Goal: Task Accomplishment & Management: Manage account settings

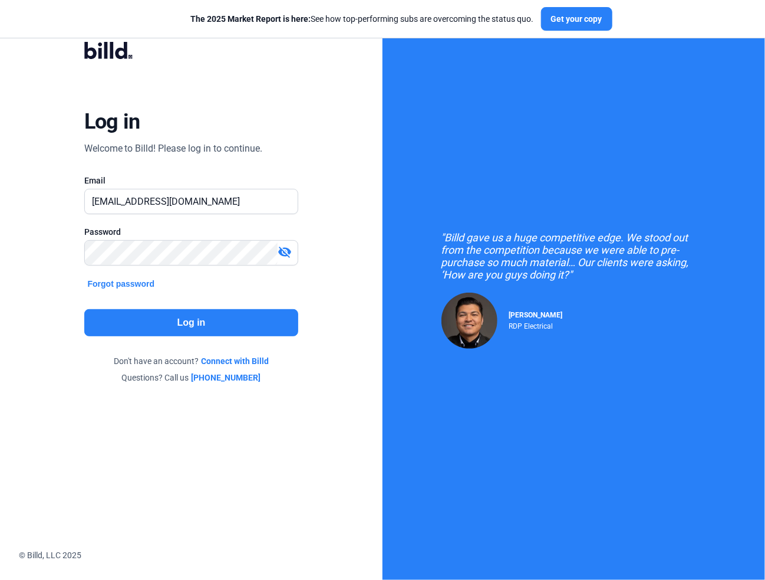
click at [199, 328] on button "Log in" at bounding box center [191, 322] width 215 height 27
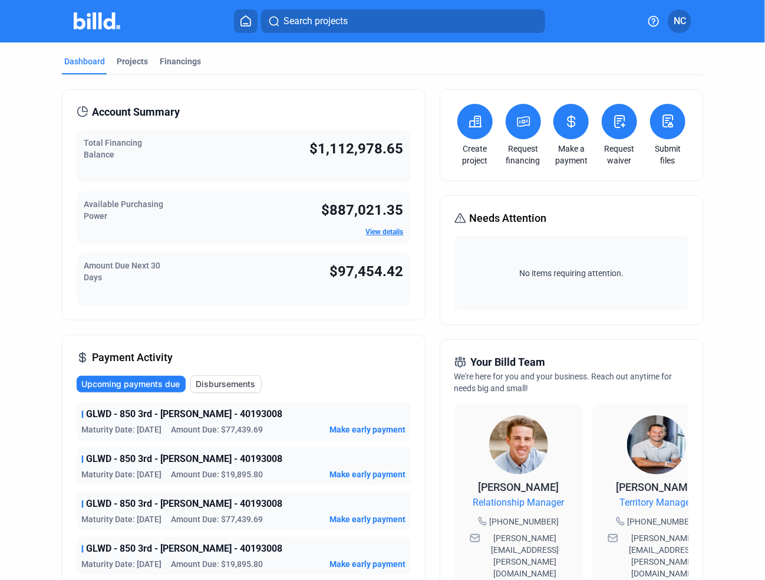
drag, startPoint x: 140, startPoint y: 63, endPoint x: 710, endPoint y: 189, distance: 584.2
click at [140, 63] on div "Projects" at bounding box center [132, 61] width 31 height 12
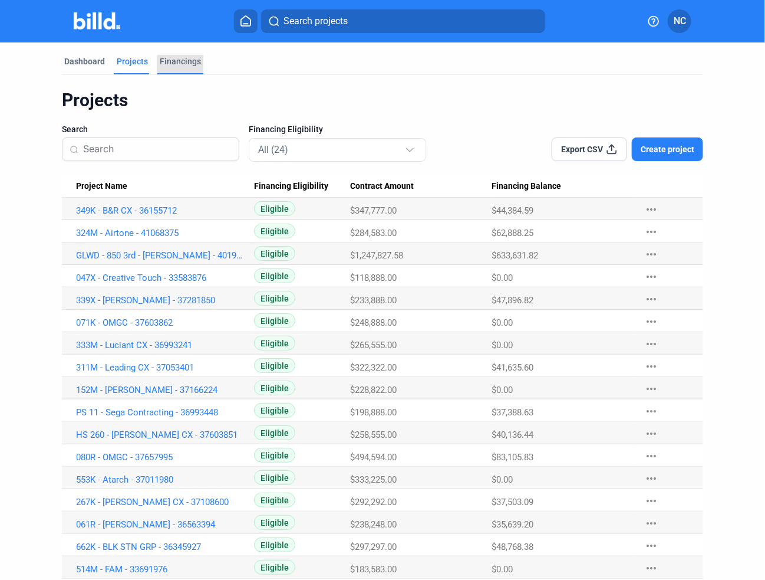
click at [189, 68] on div "Financings" at bounding box center [180, 64] width 46 height 19
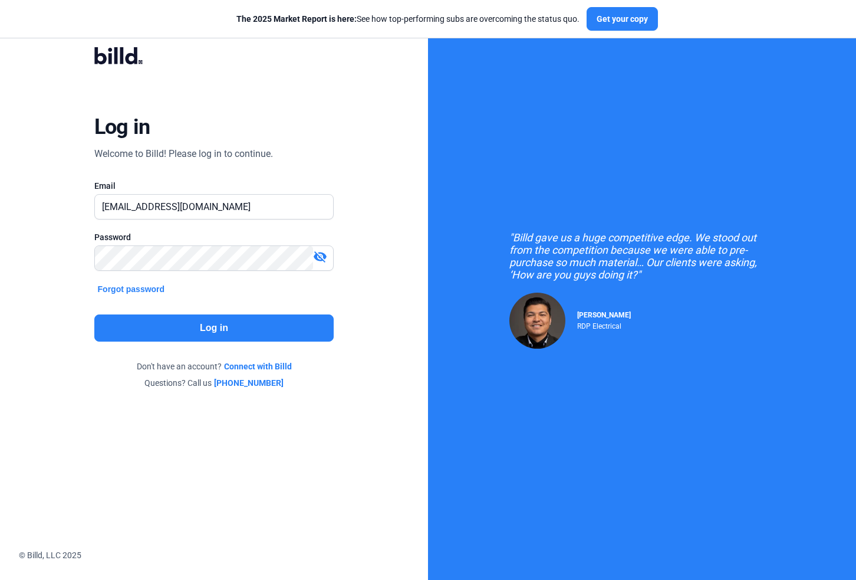
click at [226, 326] on button "Log in" at bounding box center [214, 327] width 240 height 27
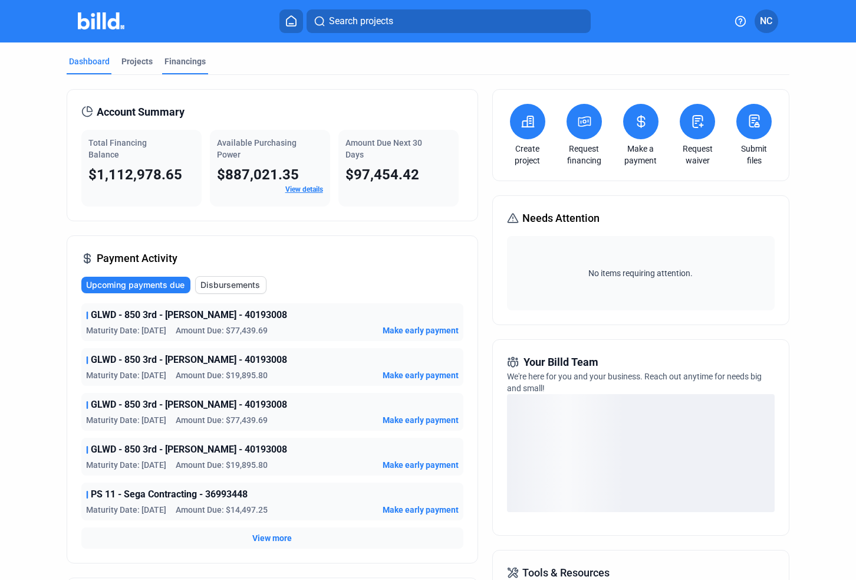
click at [185, 64] on div "Financings" at bounding box center [185, 61] width 41 height 12
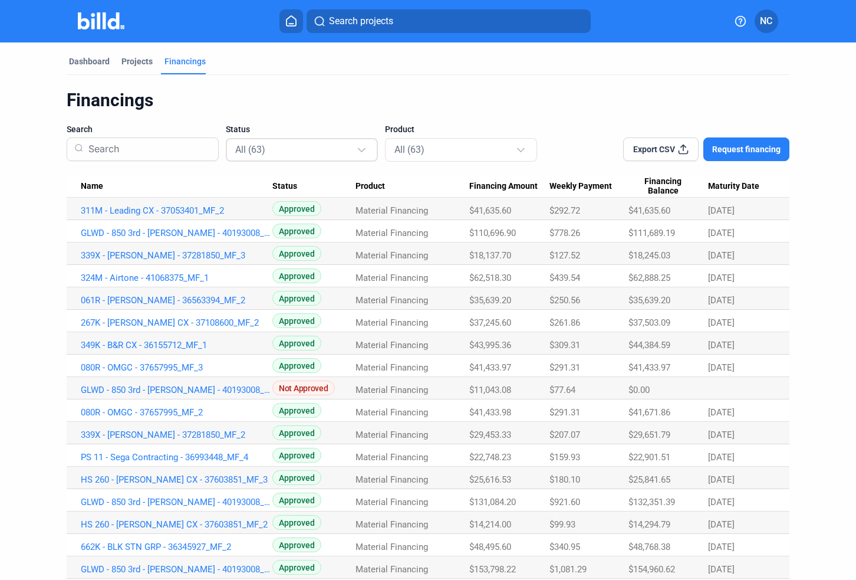
click at [308, 153] on div "All (63)" at bounding box center [295, 149] width 121 height 15
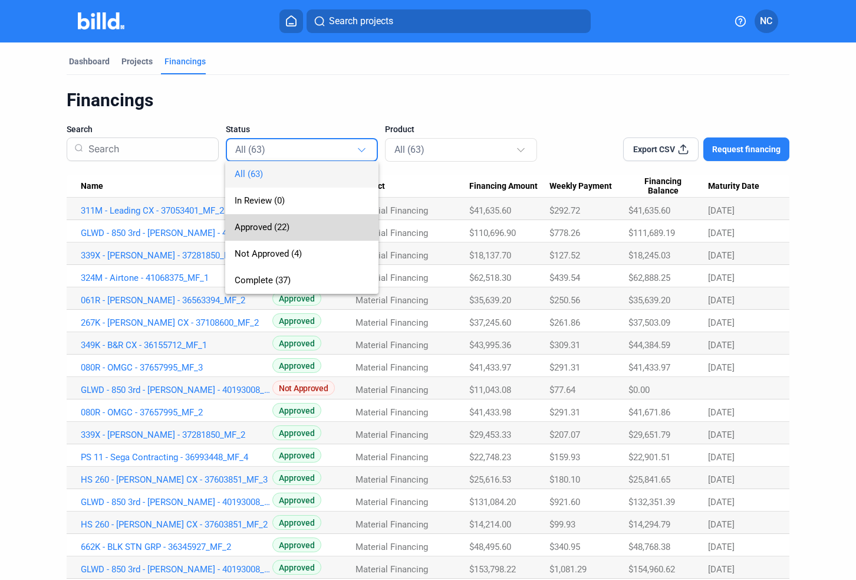
click at [275, 233] on span "Approved (22)" at bounding box center [302, 227] width 134 height 27
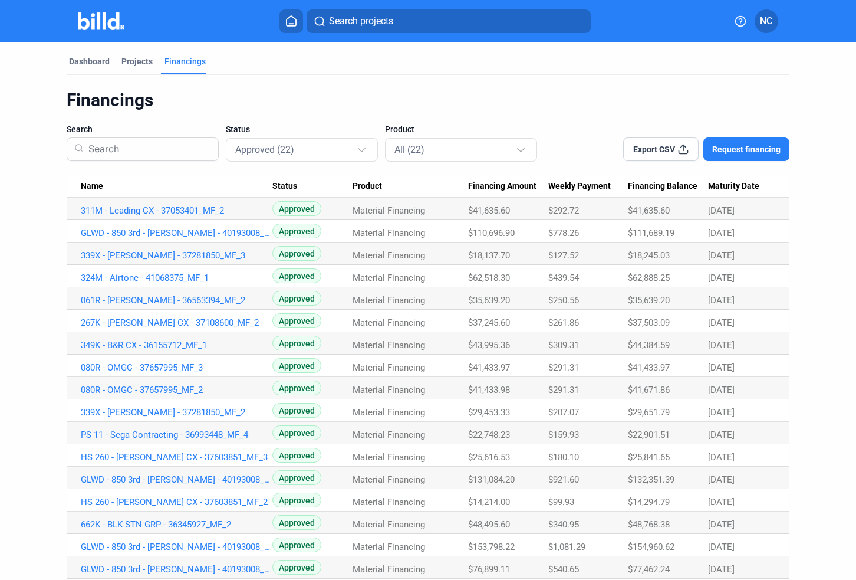
click at [44, 411] on div "Dashboard Projects Financings Financings Search Status Approved (22) Product Al…" at bounding box center [428, 366] width 771 height 648
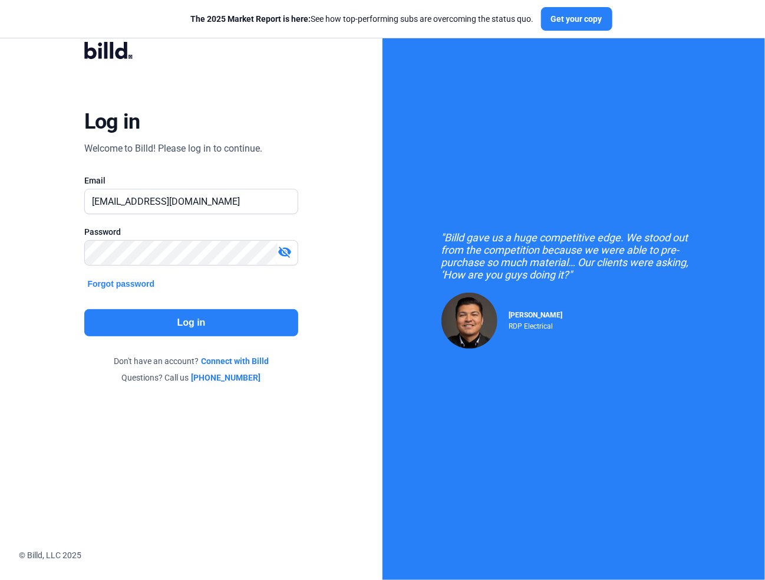
click at [204, 326] on button "Log in" at bounding box center [191, 322] width 215 height 27
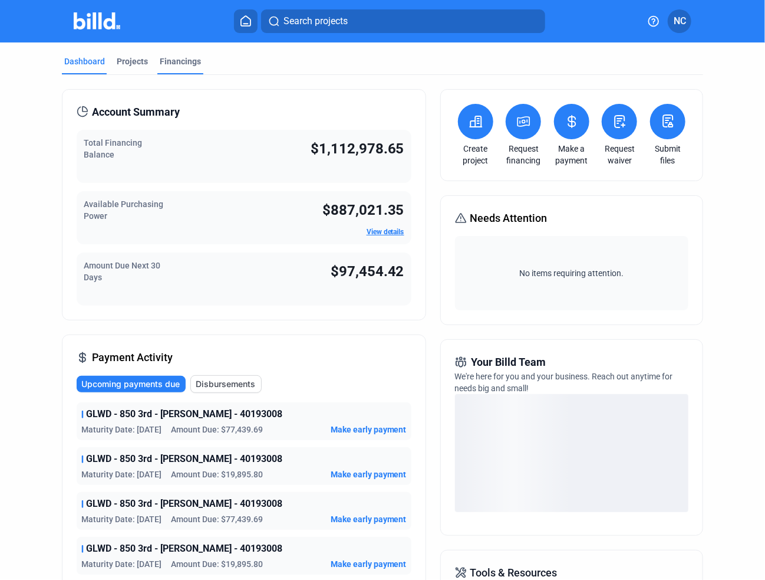
click at [182, 61] on div "Financings" at bounding box center [180, 61] width 41 height 12
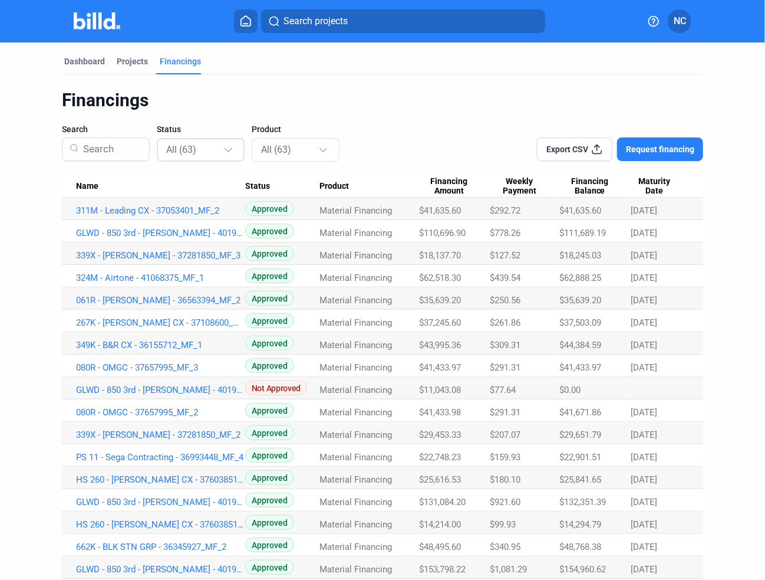
click at [195, 142] on div "All (63)" at bounding box center [194, 149] width 57 height 15
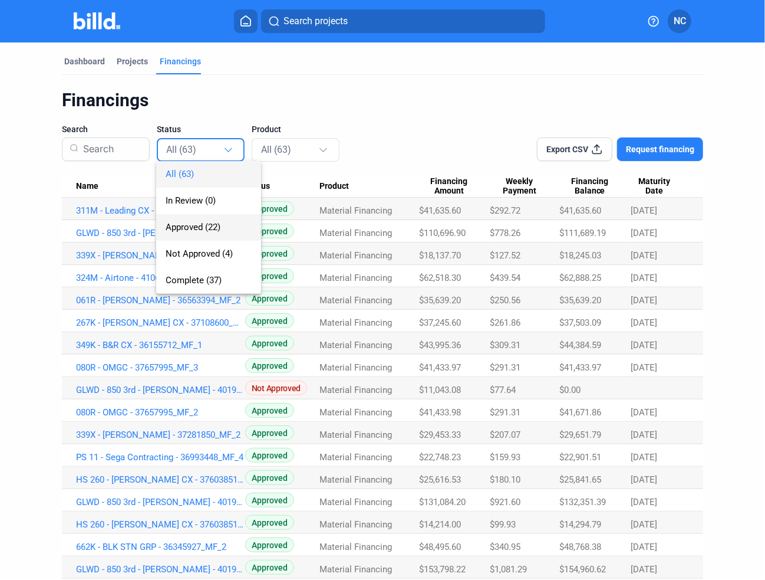
click at [207, 233] on span "Approved (22)" at bounding box center [209, 227] width 86 height 27
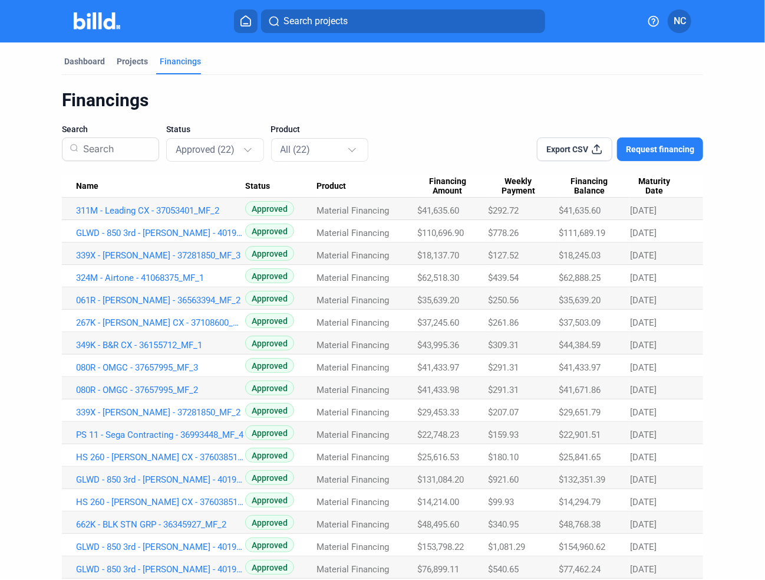
click at [649, 183] on span "Maturity Date" at bounding box center [654, 186] width 48 height 20
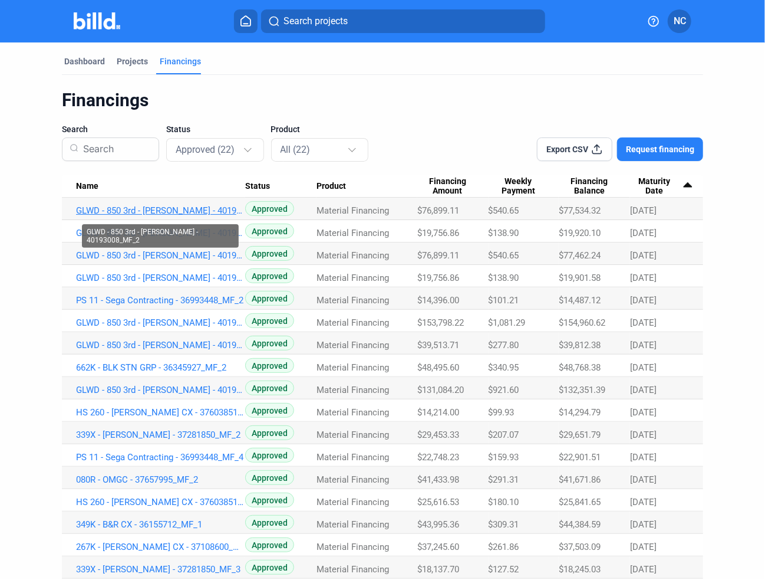
click at [212, 212] on link "GLWD - 850 3rd - [PERSON_NAME] - 40193008_MF_2" at bounding box center [160, 210] width 169 height 11
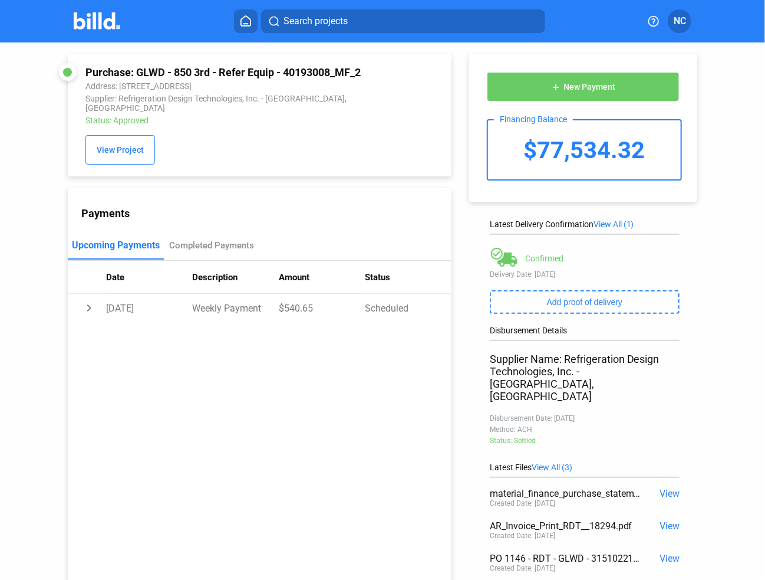
click at [589, 86] on span "New Payment" at bounding box center [590, 87] width 52 height 9
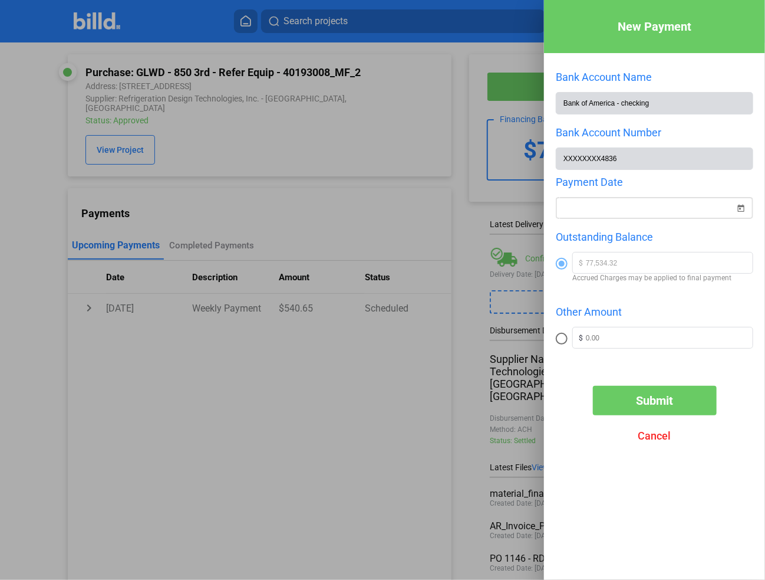
click at [741, 209] on span "Open calendar" at bounding box center [741, 201] width 28 height 28
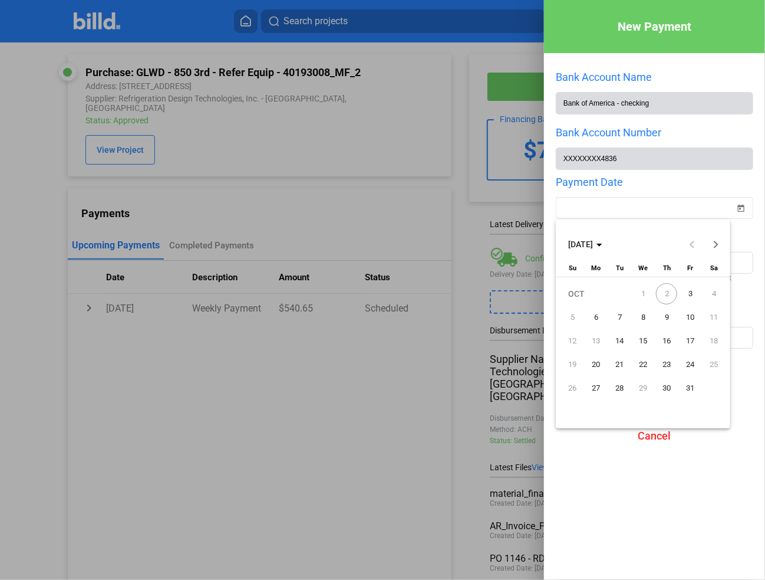
click at [665, 298] on span "2" at bounding box center [666, 293] width 21 height 21
click at [689, 293] on span "3" at bounding box center [690, 293] width 21 height 21
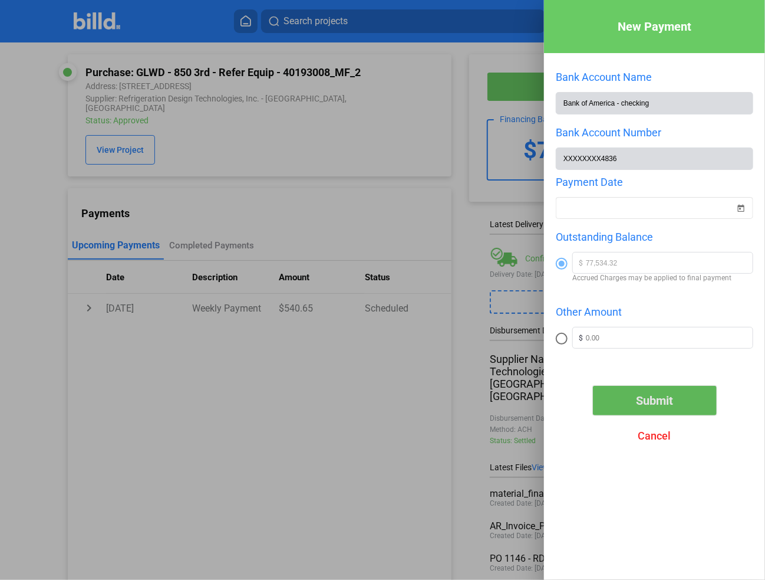
click at [666, 408] on span "Submit" at bounding box center [654, 400] width 37 height 14
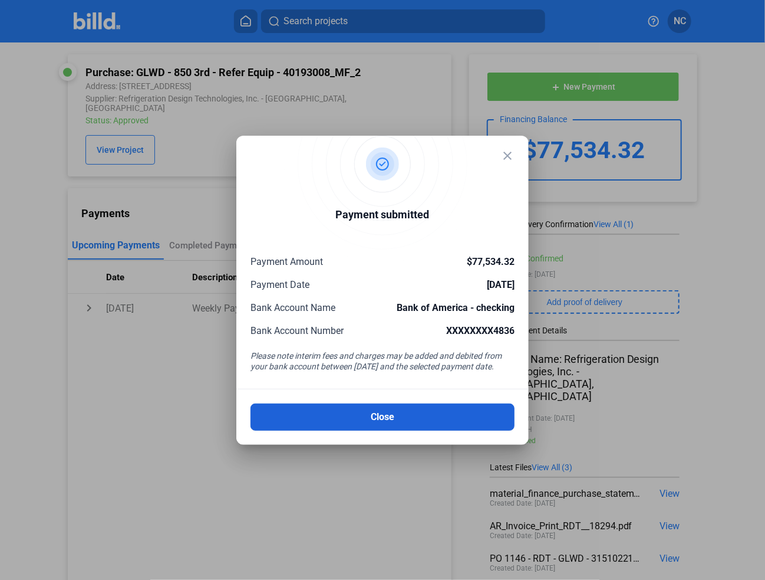
click at [374, 421] on button "Close" at bounding box center [383, 416] width 264 height 27
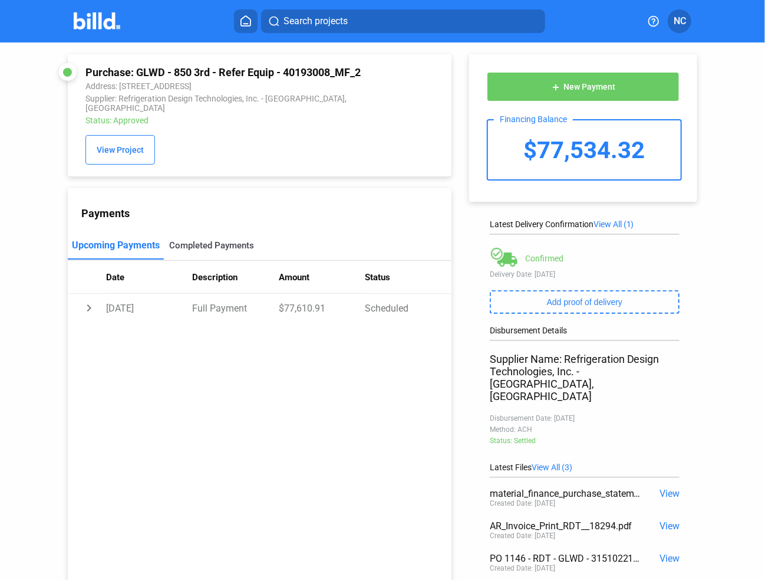
click at [222, 251] on div "Completed Payments" at bounding box center [211, 245] width 85 height 11
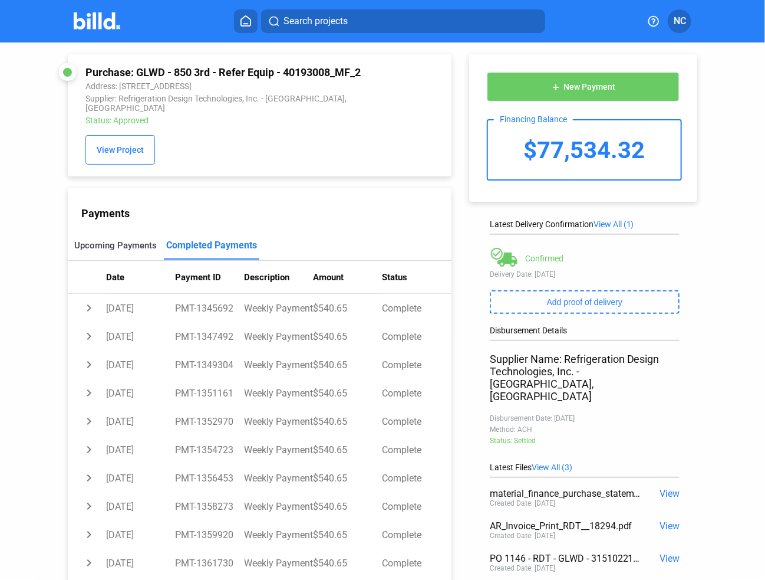
click at [96, 251] on div "Upcoming Payments" at bounding box center [115, 245] width 83 height 11
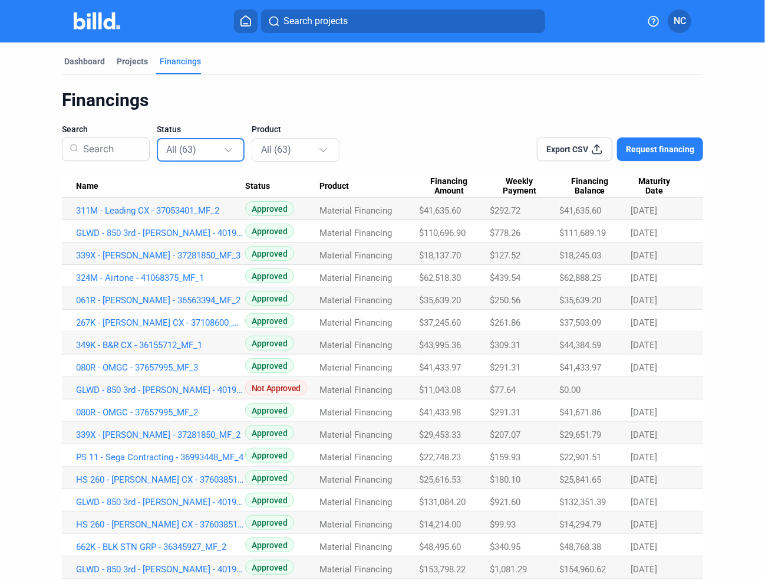
click at [224, 157] on div "All (63)" at bounding box center [201, 149] width 70 height 23
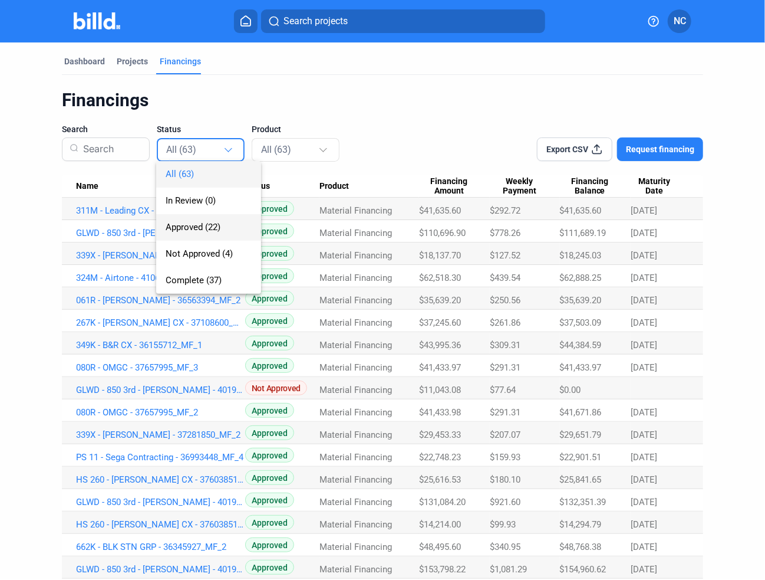
click at [207, 230] on span "Approved (22)" at bounding box center [193, 227] width 55 height 11
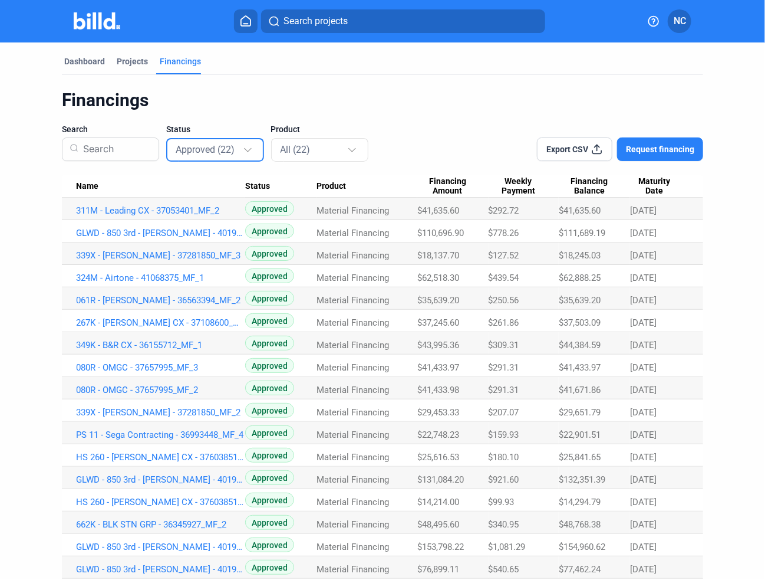
click at [649, 190] on span "Maturity Date" at bounding box center [654, 186] width 48 height 20
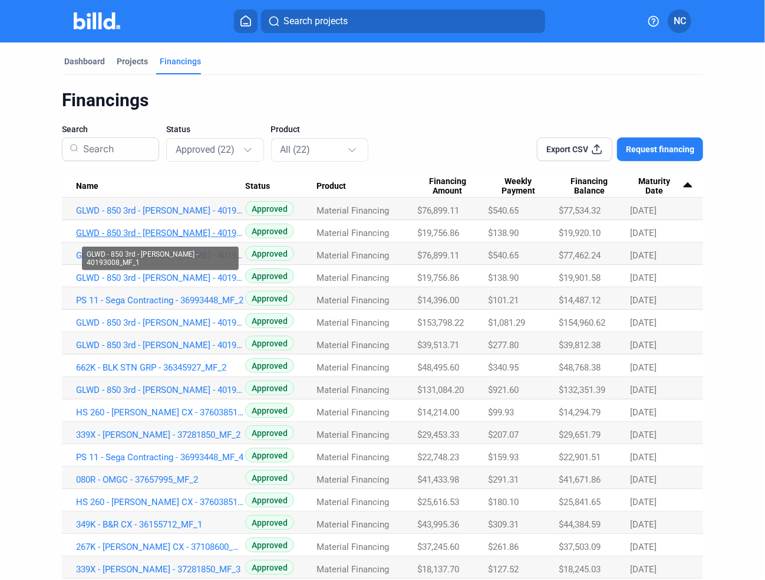
click at [217, 231] on link "GLWD - 850 3rd - [PERSON_NAME] - 40193008_MF_1" at bounding box center [160, 233] width 169 height 11
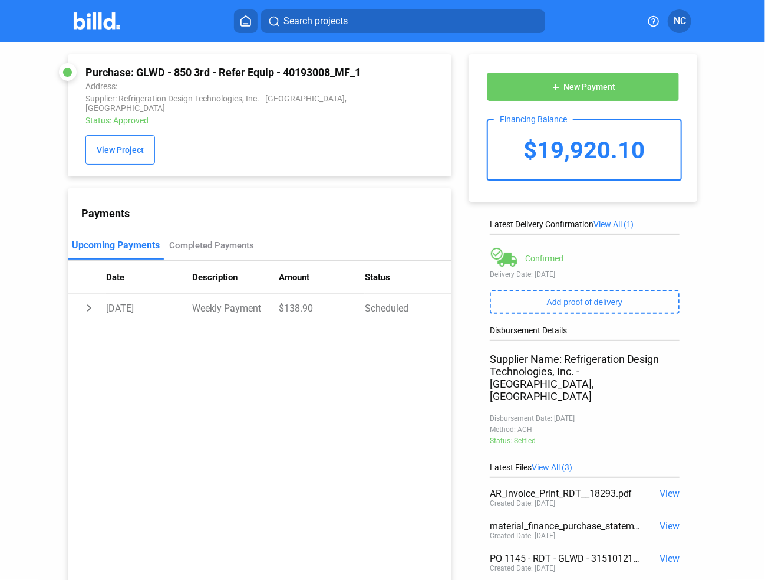
click at [586, 86] on span "New Payment" at bounding box center [590, 87] width 52 height 9
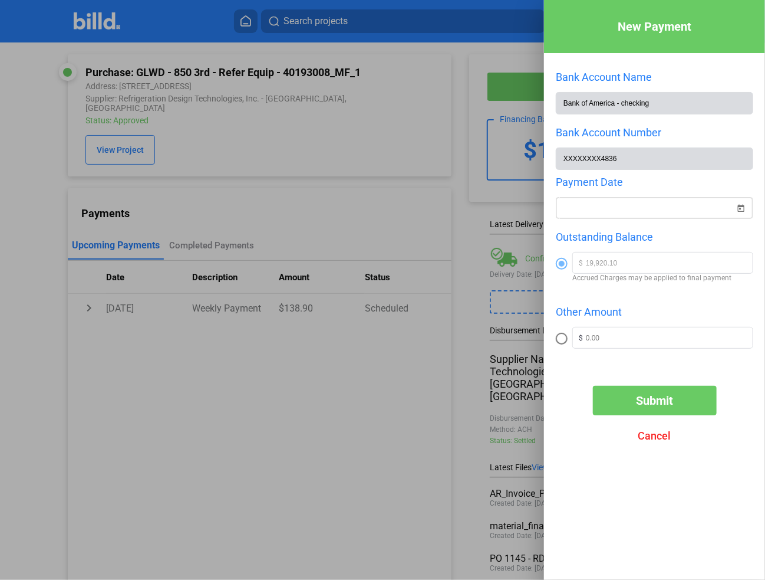
click at [743, 208] on span "Open calendar" at bounding box center [741, 201] width 28 height 28
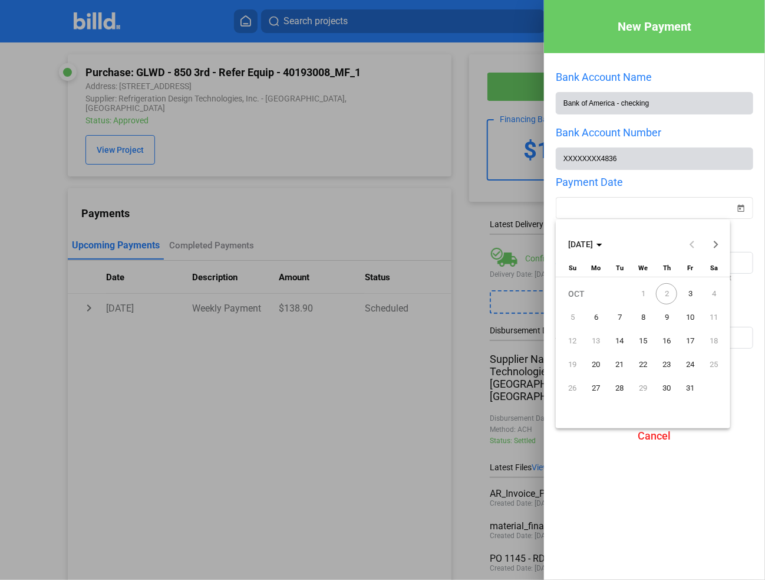
click at [692, 297] on span "3" at bounding box center [690, 293] width 21 height 21
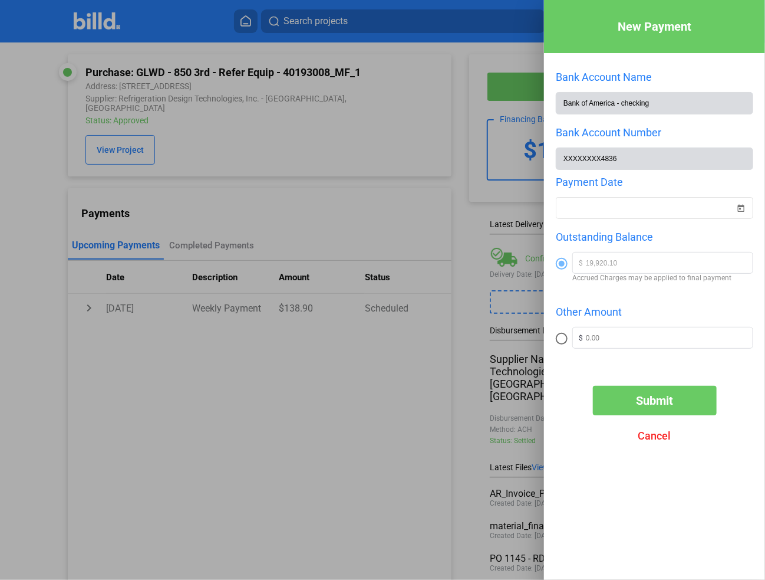
click at [671, 410] on button "Submit" at bounding box center [655, 400] width 124 height 29
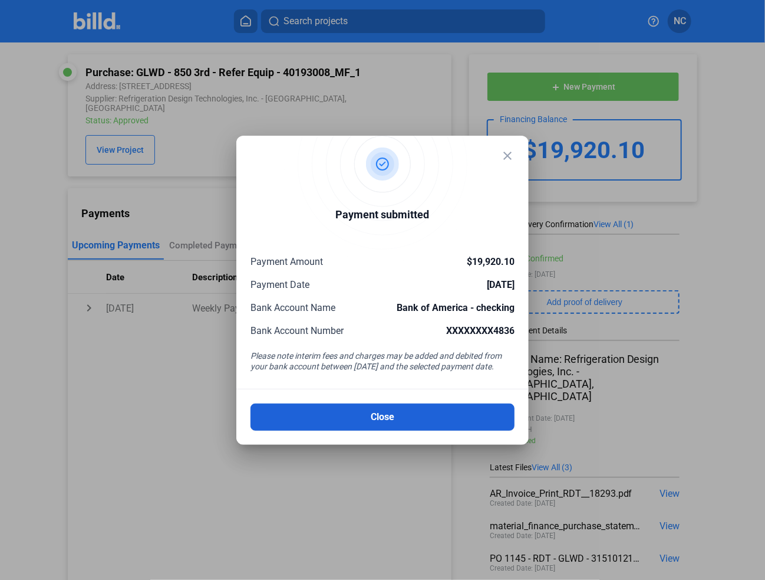
click at [375, 420] on button "Close" at bounding box center [383, 416] width 264 height 27
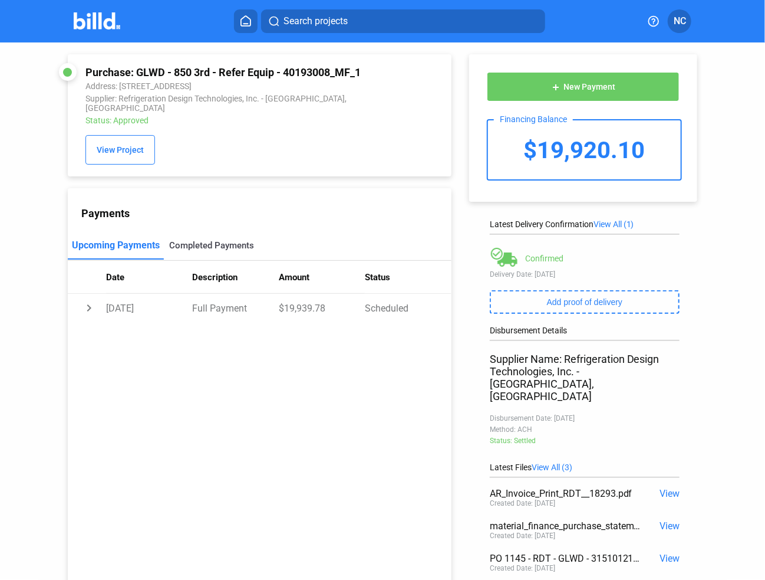
click at [224, 251] on div "Completed Payments" at bounding box center [211, 245] width 85 height 11
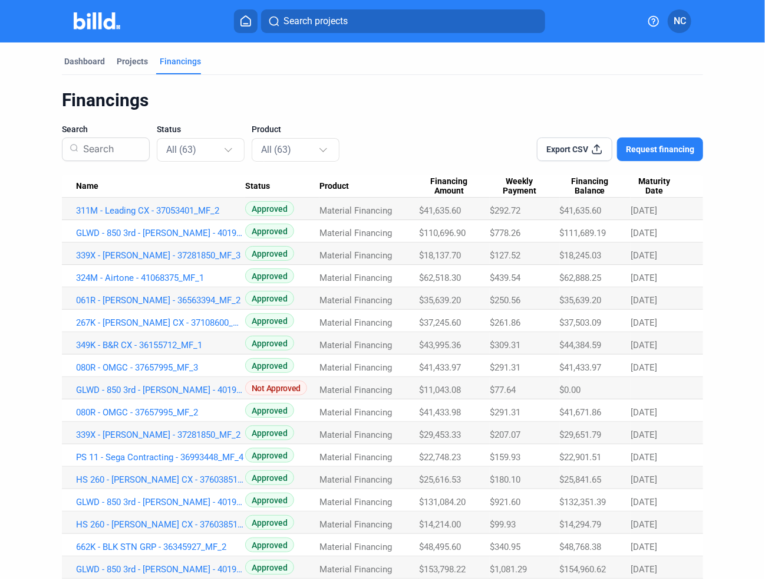
click at [659, 188] on span "Maturity Date" at bounding box center [655, 186] width 48 height 20
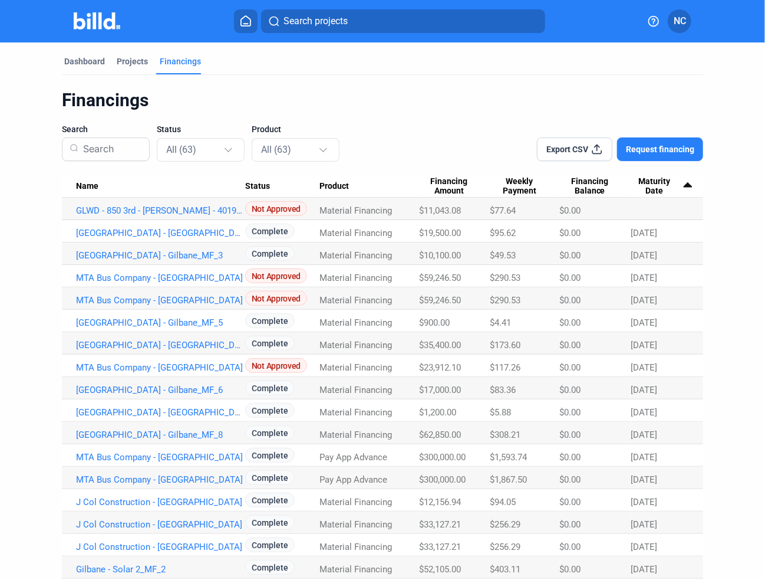
click at [659, 188] on span "Maturity Date" at bounding box center [655, 186] width 48 height 20
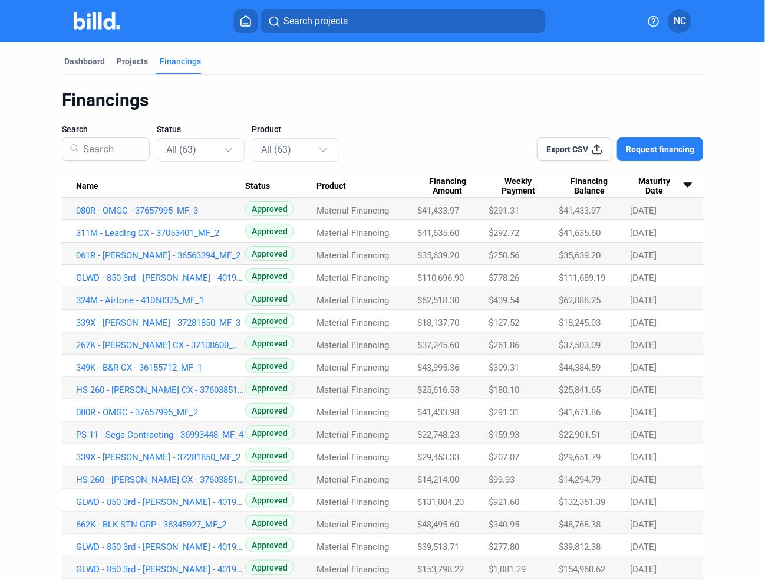
click at [649, 189] on span "Maturity Date" at bounding box center [654, 186] width 48 height 20
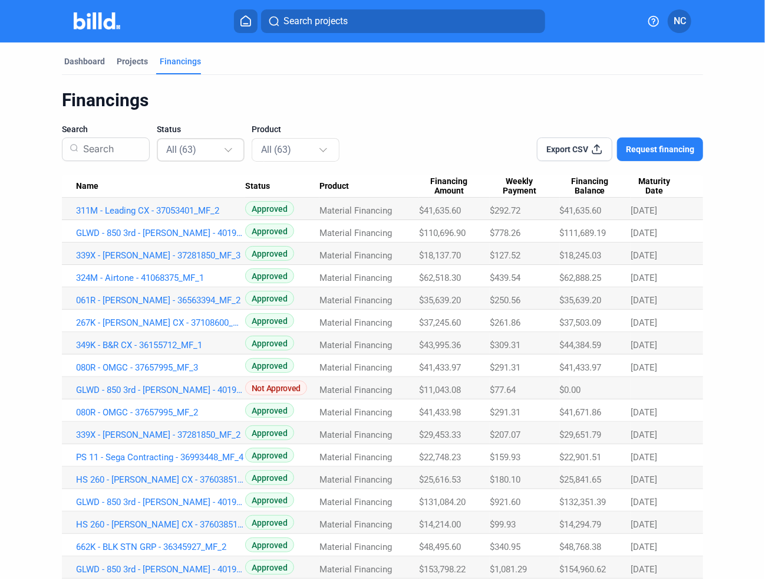
click at [181, 157] on div "All (63)" at bounding box center [201, 149] width 70 height 23
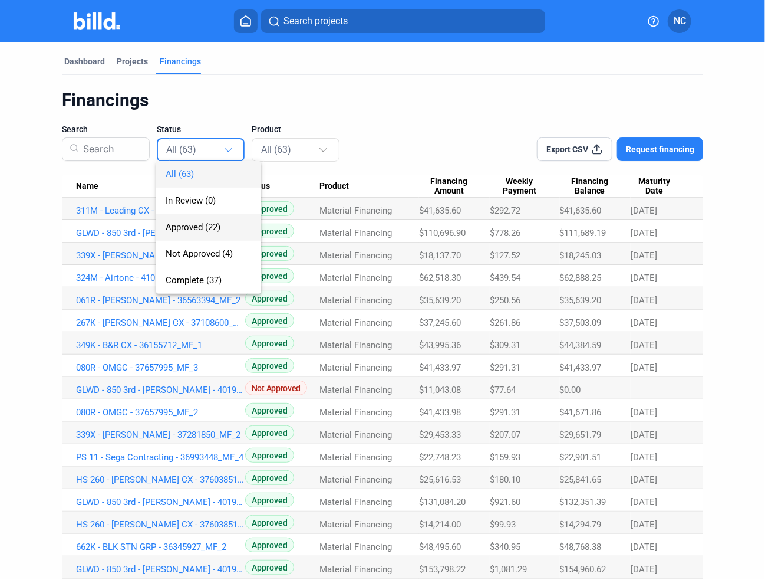
click at [196, 229] on span "Approved (22)" at bounding box center [193, 227] width 55 height 11
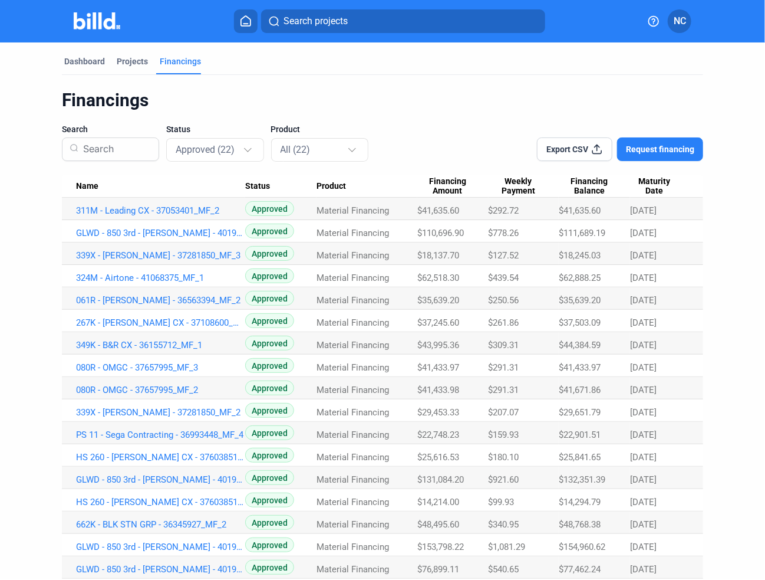
click at [652, 195] on span "Maturity Date" at bounding box center [654, 186] width 48 height 20
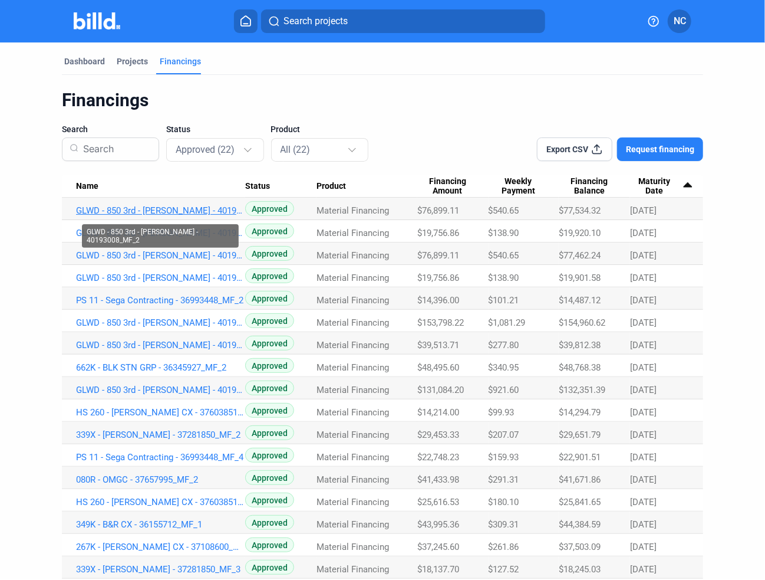
drag, startPoint x: 194, startPoint y: 211, endPoint x: 208, endPoint y: 211, distance: 14.2
click at [194, 211] on link "GLWD - 850 3rd - [PERSON_NAME] - 40193008_MF_2" at bounding box center [160, 210] width 169 height 11
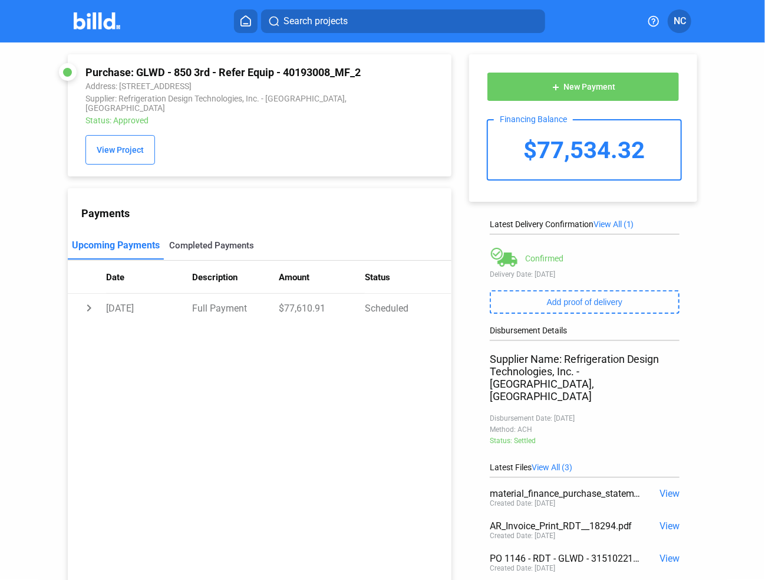
click at [222, 251] on div "Completed Payments" at bounding box center [211, 245] width 85 height 11
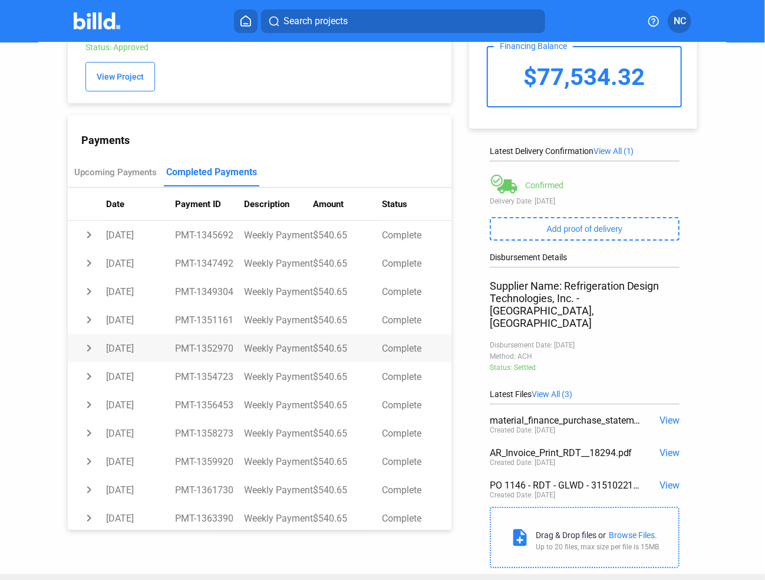
scroll to position [31, 0]
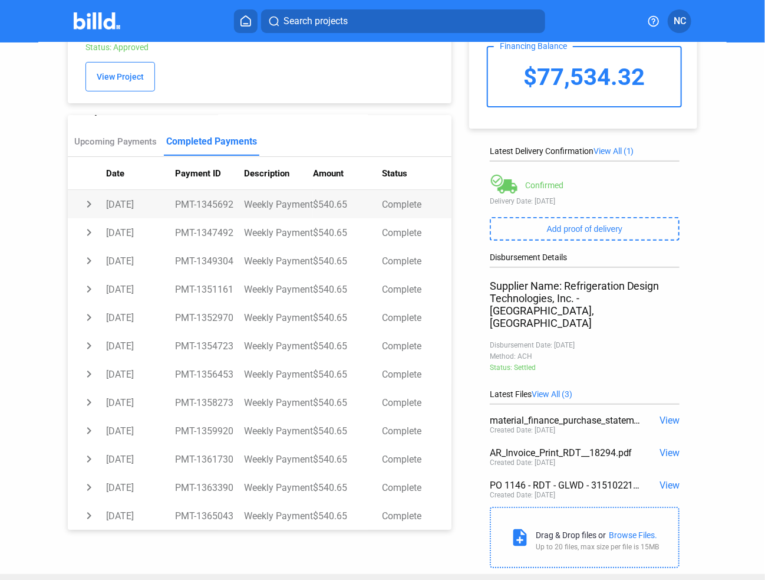
click at [87, 211] on td "chevron_right" at bounding box center [87, 204] width 38 height 28
click at [87, 211] on td "expand_more" at bounding box center [87, 204] width 38 height 28
click at [91, 238] on td "chevron_right" at bounding box center [87, 232] width 38 height 28
click at [91, 238] on td "expand_more" at bounding box center [87, 232] width 38 height 28
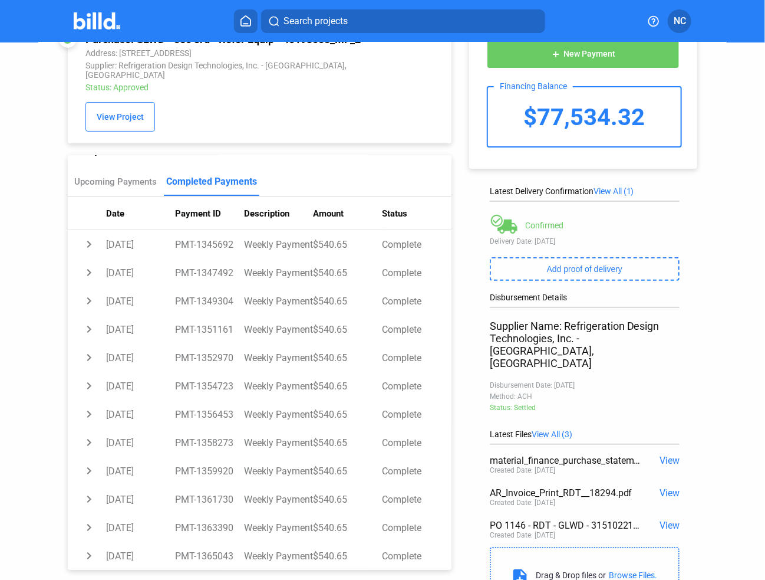
scroll to position [0, 0]
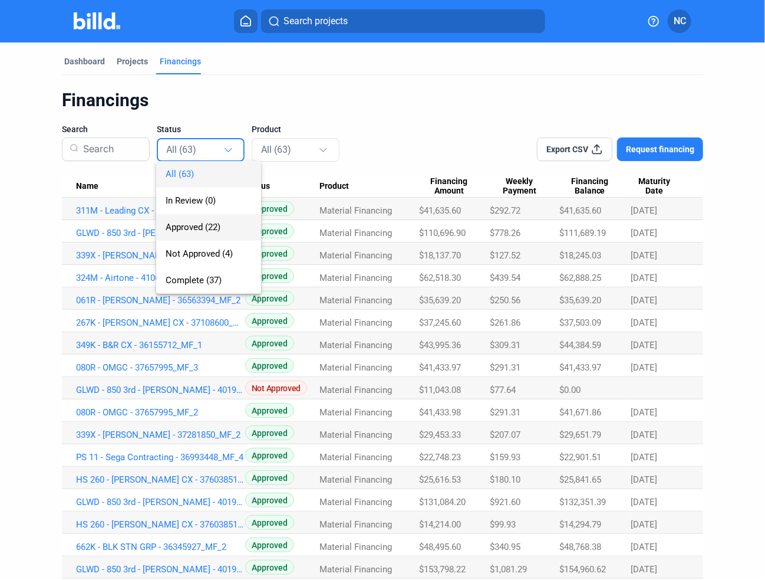
click at [191, 224] on span "Approved (22)" at bounding box center [193, 227] width 55 height 11
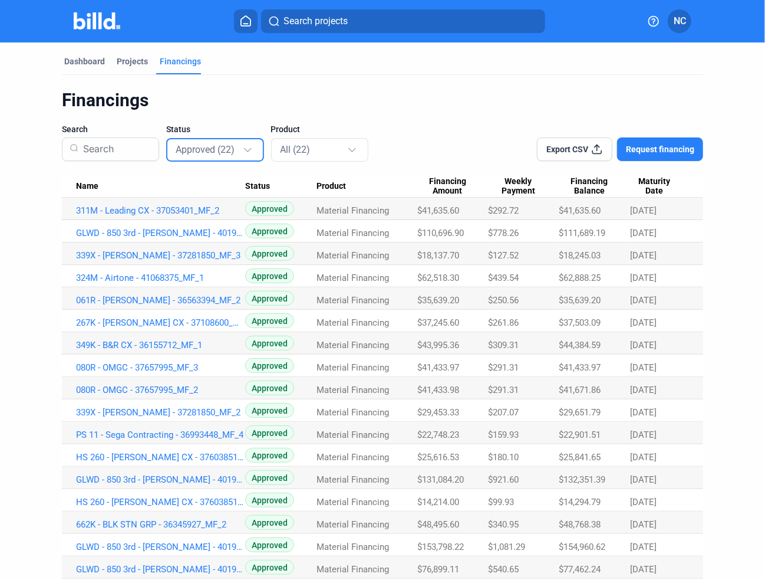
click at [571, 143] on span "Export CSV" at bounding box center [568, 149] width 42 height 12
click at [649, 188] on span "Maturity Date" at bounding box center [654, 186] width 48 height 20
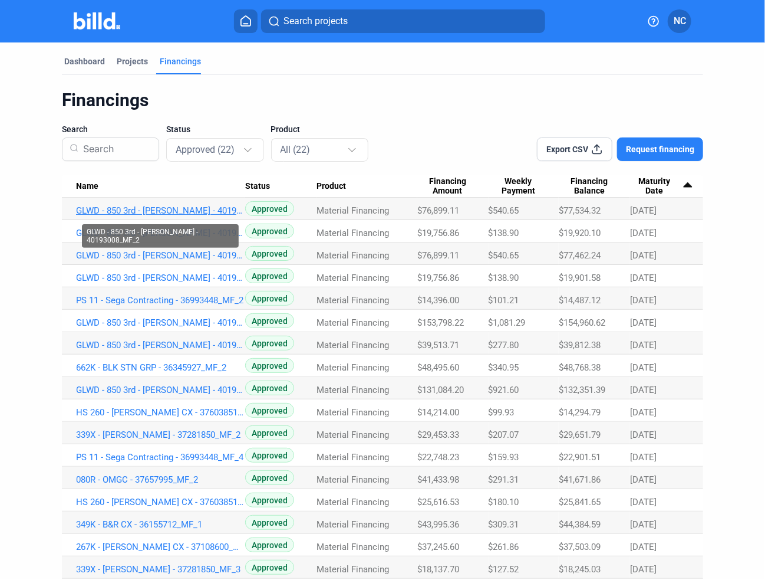
click at [210, 210] on link "GLWD - 850 3rd - [PERSON_NAME] - 40193008_MF_2" at bounding box center [160, 210] width 169 height 11
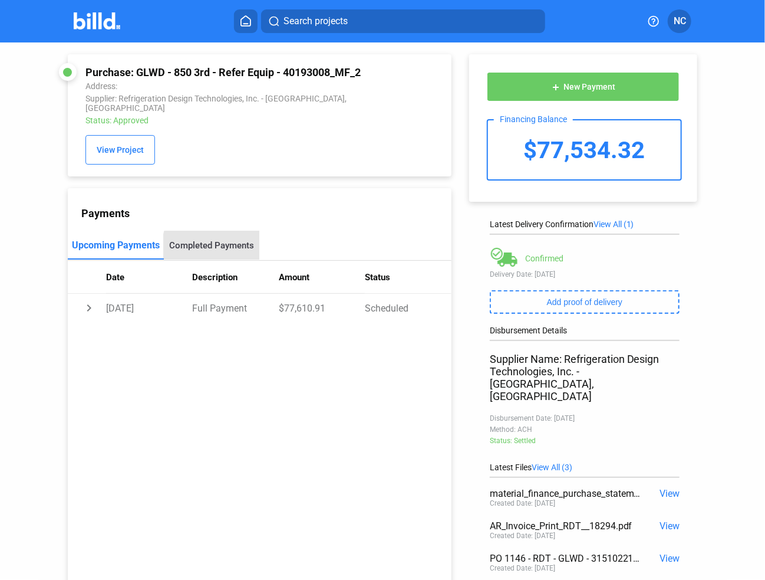
click at [226, 251] on div "Completed Payments" at bounding box center [211, 245] width 85 height 11
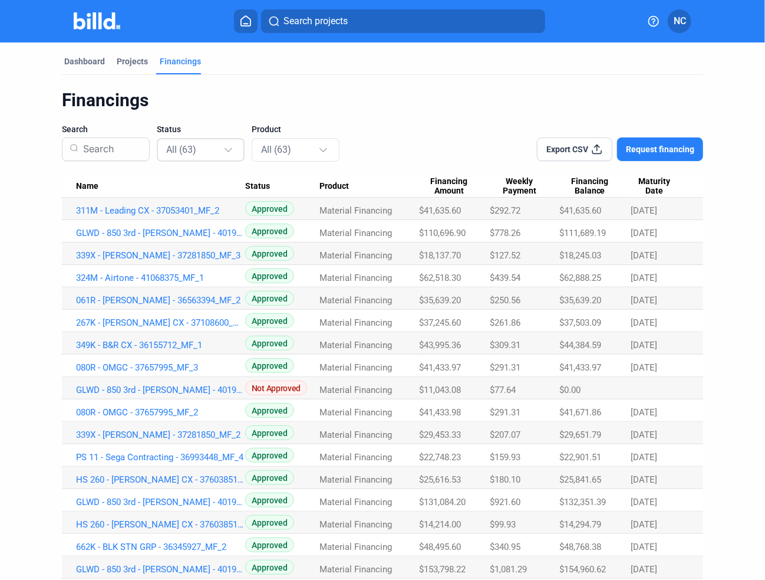
click at [199, 146] on div "All (63)" at bounding box center [194, 149] width 57 height 15
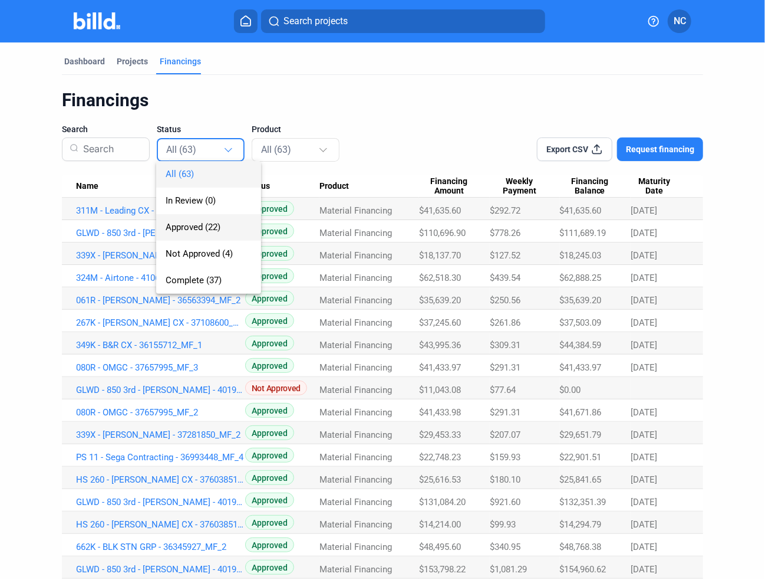
click at [201, 235] on span "Approved (22)" at bounding box center [209, 227] width 86 height 27
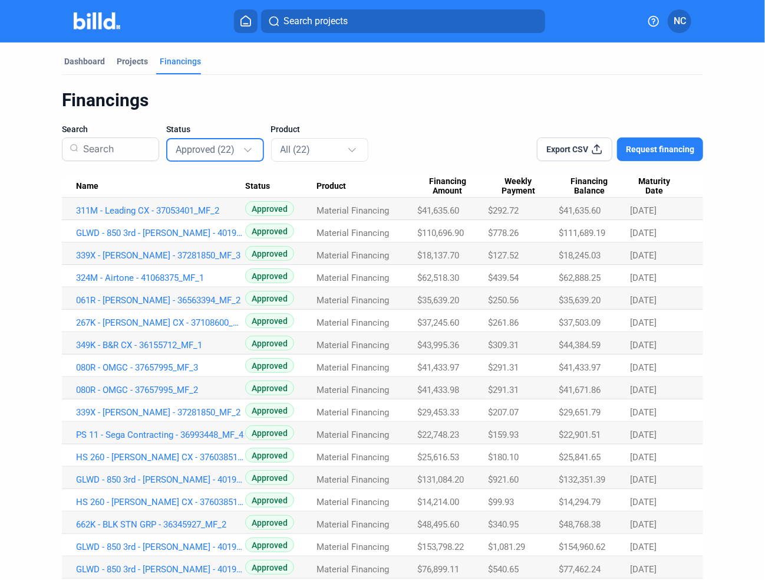
click at [662, 190] on span "Maturity Date" at bounding box center [654, 186] width 48 height 20
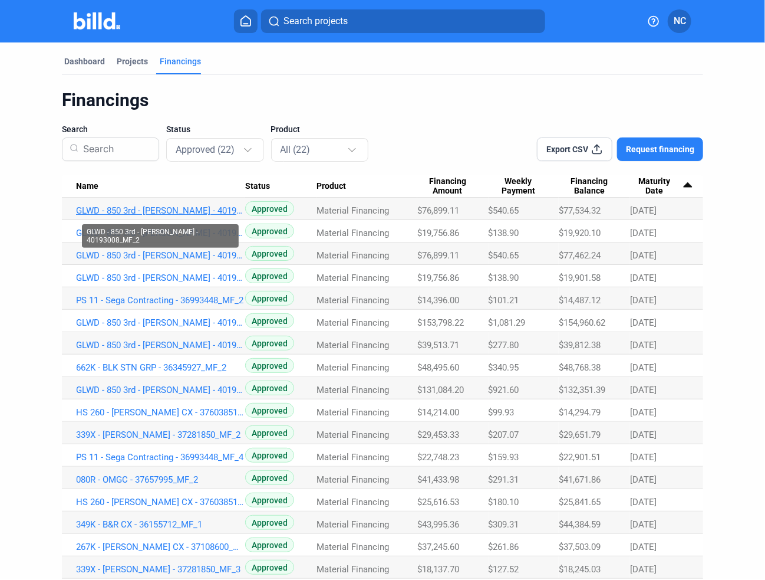
click at [202, 213] on link "GLWD - 850 3rd - [PERSON_NAME] - 40193008_MF_2" at bounding box center [160, 210] width 169 height 11
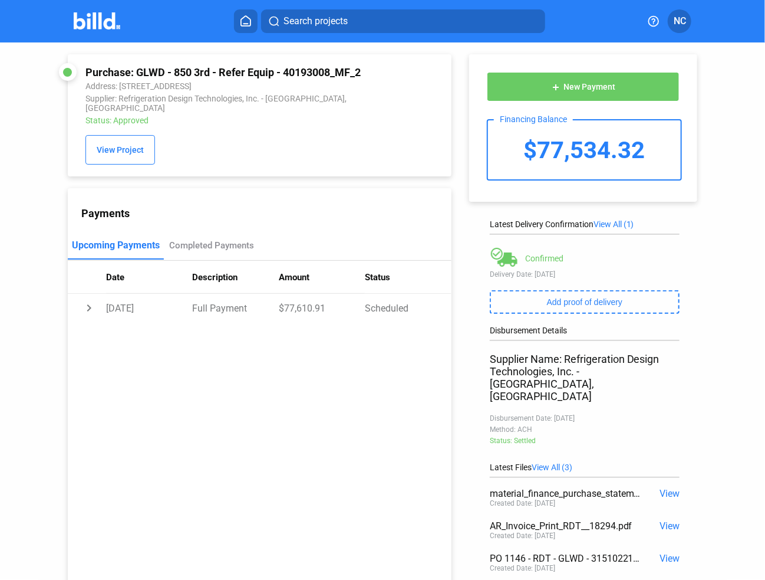
click at [670, 488] on span "View" at bounding box center [670, 493] width 20 height 11
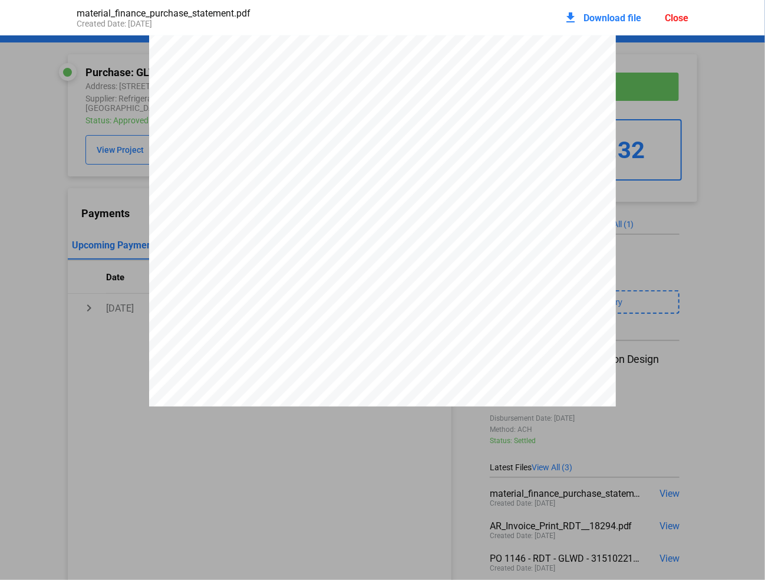
scroll to position [124, 0]
drag, startPoint x: 490, startPoint y: 219, endPoint x: 399, endPoint y: 219, distance: 91.4
click at [399, 219] on div "OFFER SUMMARY - Closed End Financing Funding Provided $76,899.11 This is how mu…" at bounding box center [382, 124] width 467 height 661
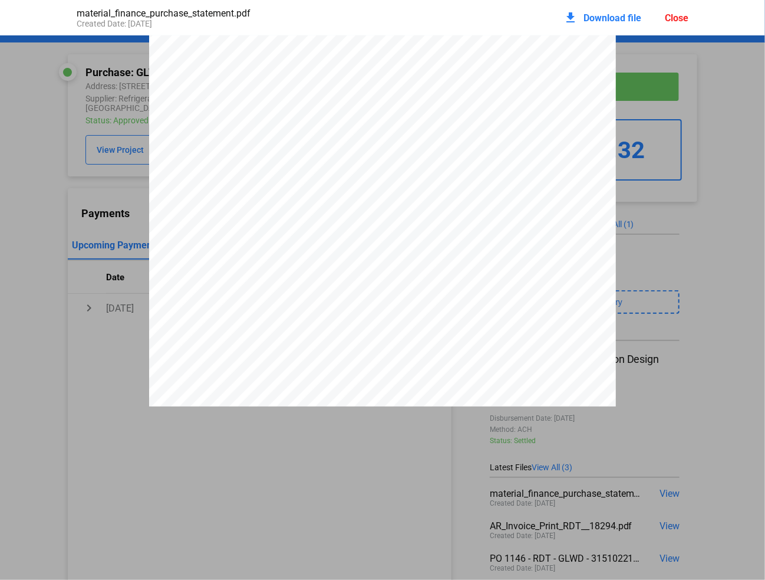
click at [404, 216] on span "portion of the finance charge, up to $9,190.98." at bounding box center [400, 211] width 170 height 9
drag, startPoint x: 433, startPoint y: 351, endPoint x: 441, endPoint y: 349, distance: 8.8
click at [433, 349] on span "seventeen (17) weekly payments of $540.65/week." at bounding box center [406, 344] width 182 height 9
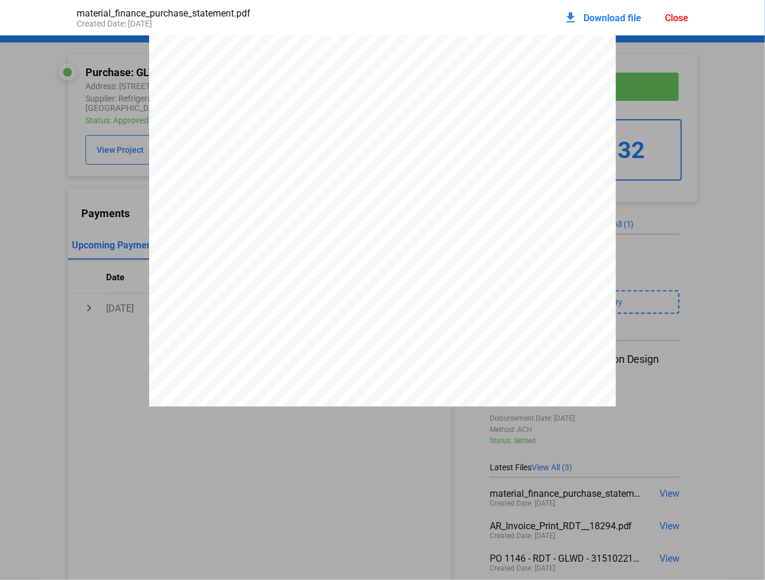
drag, startPoint x: 385, startPoint y: 249, endPoint x: 340, endPoint y: 242, distance: 45.3
click at [340, 242] on div "OFFER SUMMARY - Closed End Financing Funding Provided $76,899.11 This is how mu…" at bounding box center [382, 130] width 467 height 661
click at [316, 475] on pdf-viewer "OFFER SUMMARY - Closed End Financing Funding Provided $76,899.11 This is how mu…" at bounding box center [382, 267] width 765 height 464
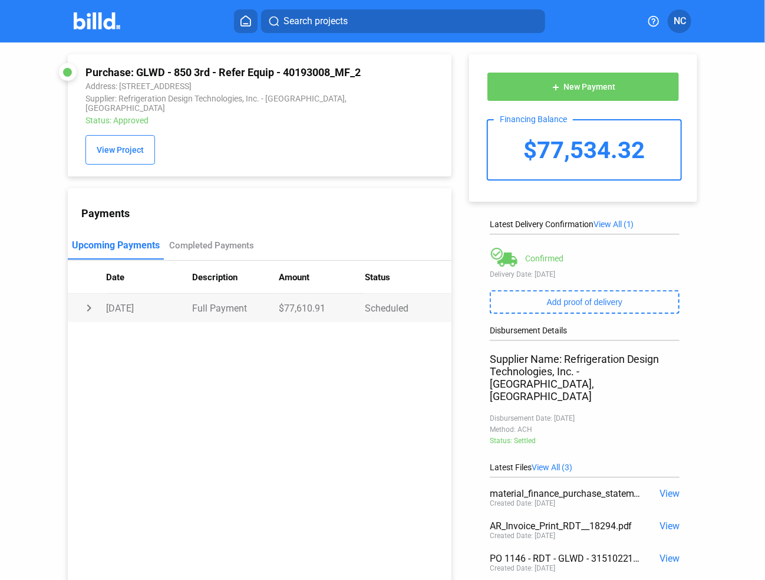
drag, startPoint x: 383, startPoint y: 316, endPoint x: 80, endPoint y: 313, distance: 303.7
click at [81, 313] on tr "chevron_right 10/03/25 Full Payment $77,610.91 Scheduled" at bounding box center [260, 308] width 384 height 28
click at [77, 313] on td "expand_more" at bounding box center [87, 308] width 38 height 28
click at [88, 313] on td "chevron_right" at bounding box center [87, 308] width 38 height 28
click at [88, 311] on td "expand_more" at bounding box center [87, 308] width 38 height 28
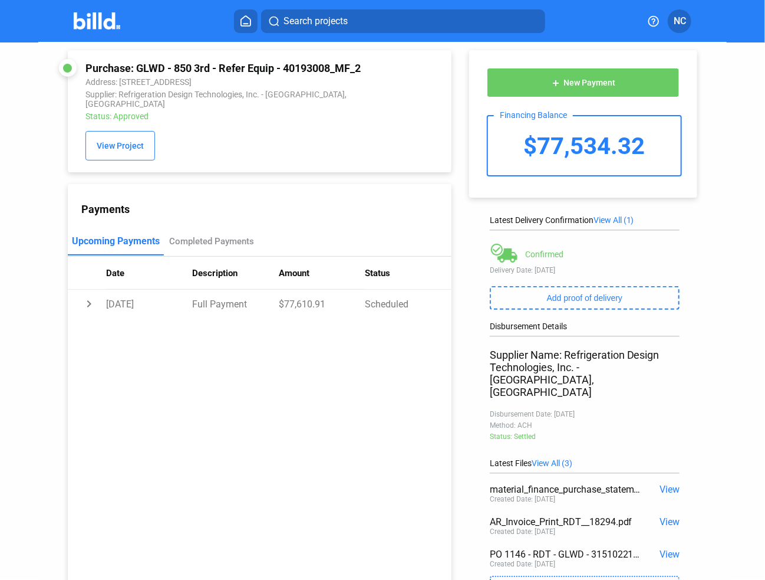
scroll to position [0, 0]
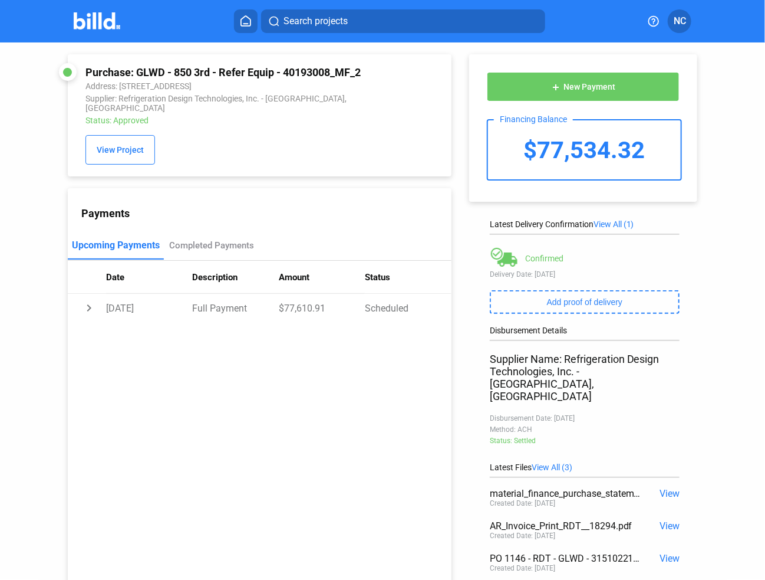
drag, startPoint x: 89, startPoint y: 19, endPoint x: 557, endPoint y: 41, distance: 468.2
click at [89, 19] on img at bounding box center [97, 20] width 47 height 17
